Goal: Navigation & Orientation: Go to known website

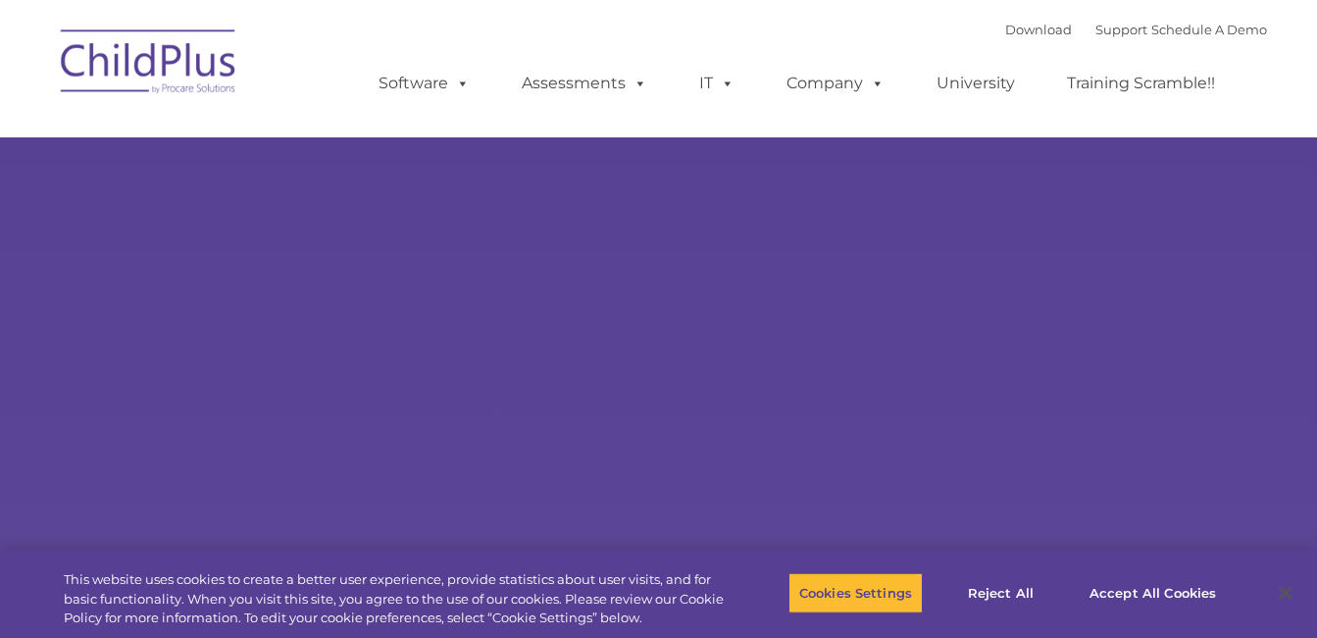
type input ""
select select "MEDIUM"
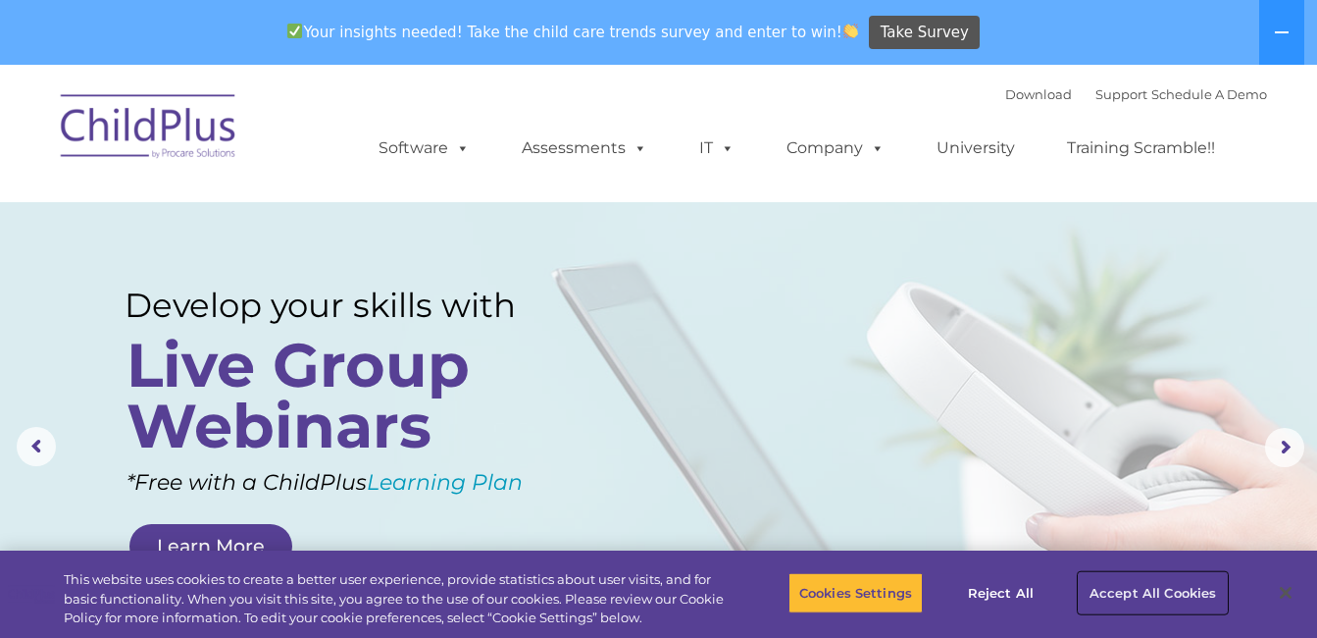
click at [1171, 587] on button "Accept All Cookies" at bounding box center [1153, 592] width 148 height 41
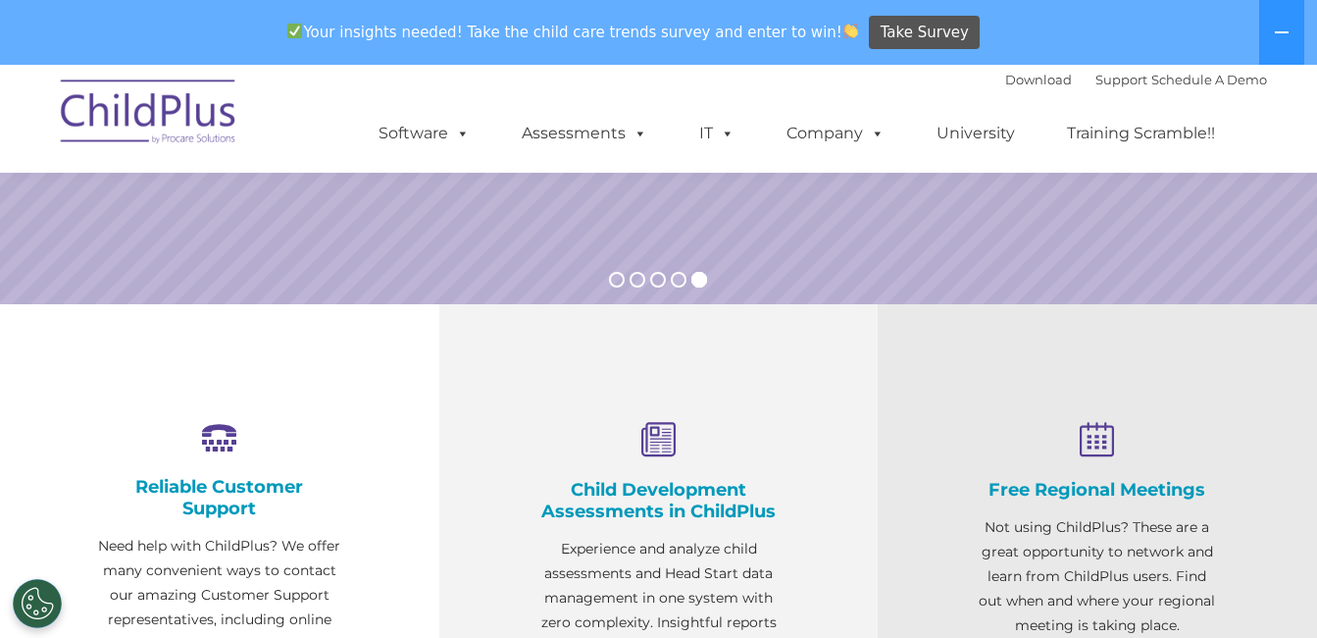
scroll to position [540, 0]
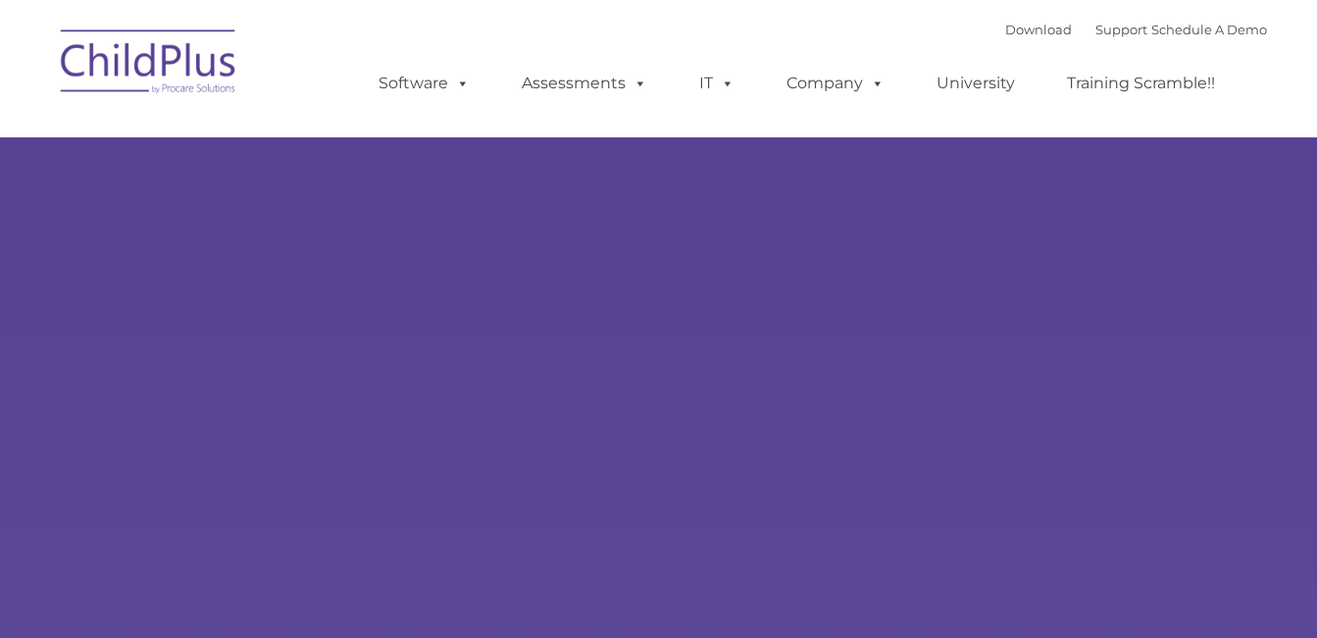
select select "MEDIUM"
